Goal: Navigation & Orientation: Find specific page/section

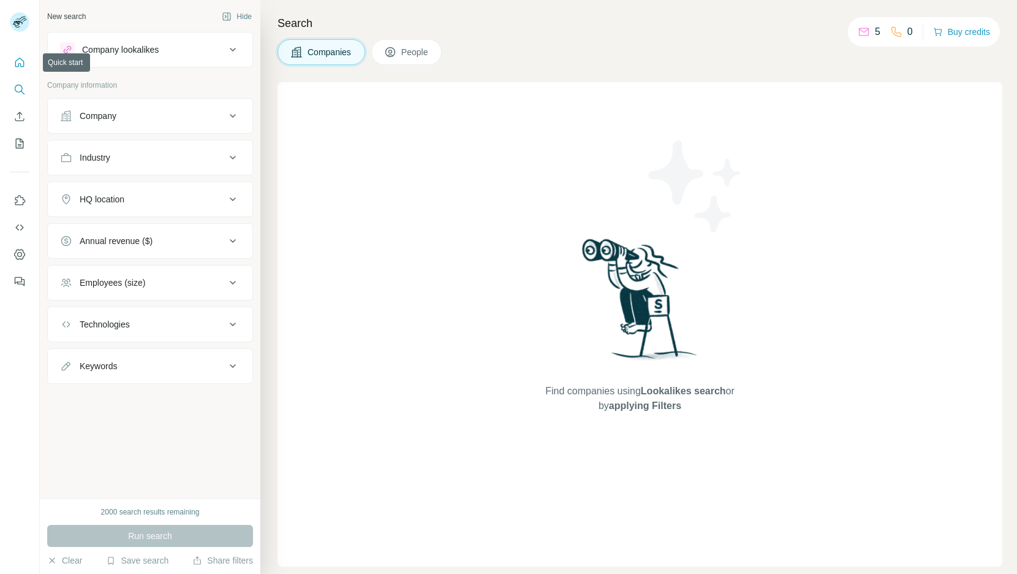
click at [12, 64] on button "Quick start" at bounding box center [20, 62] width 20 height 22
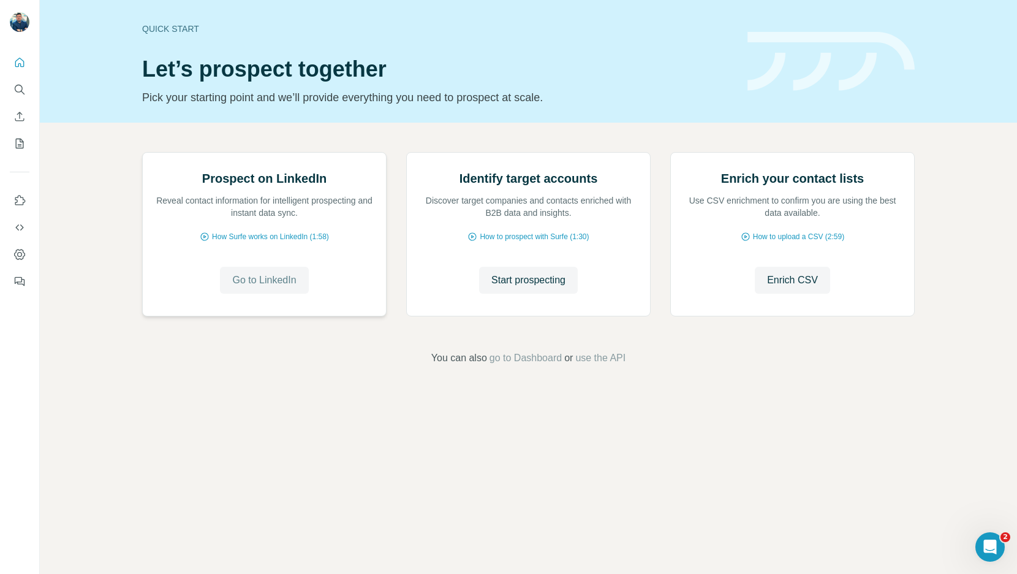
click at [262, 287] on span "Go to LinkedIn" at bounding box center [264, 280] width 64 height 15
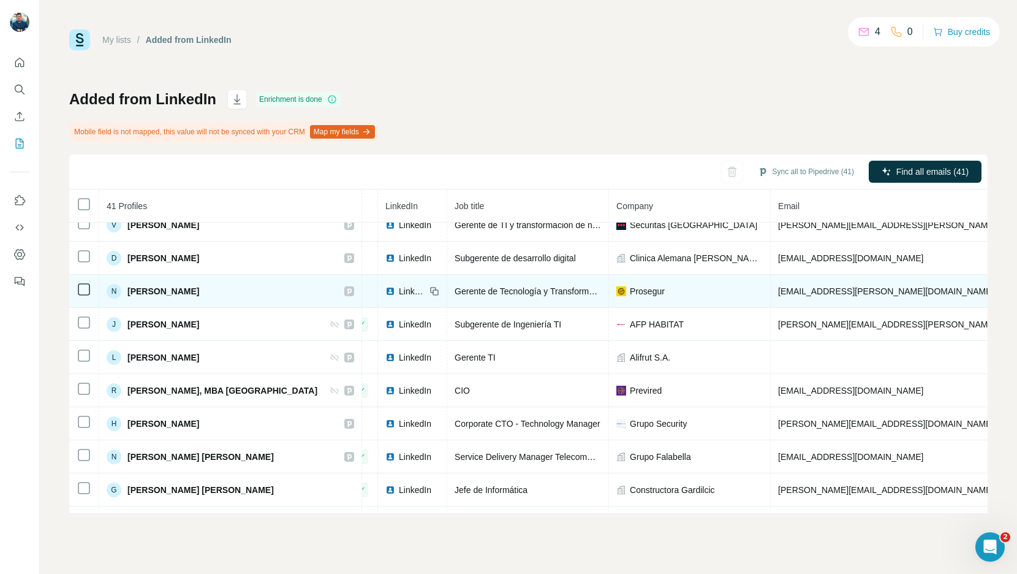
scroll to position [378, 0]
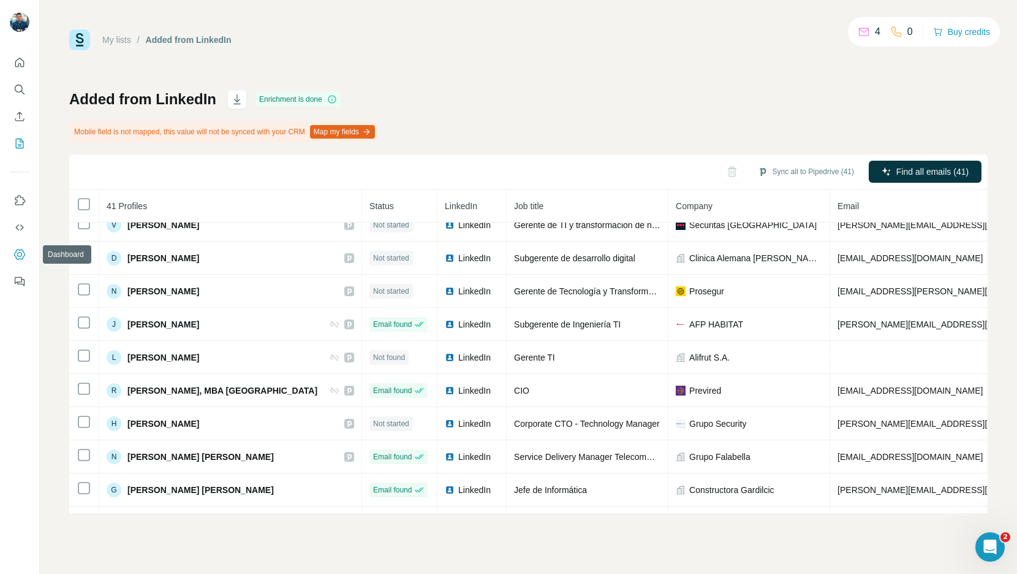
click at [17, 248] on button "Dashboard" at bounding box center [20, 254] width 20 height 22
